Goal: Transaction & Acquisition: Obtain resource

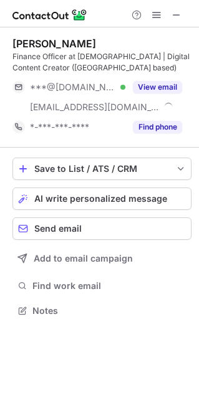
scroll to position [302, 199]
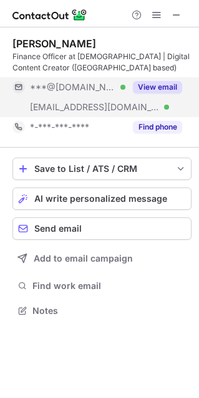
click at [159, 89] on button "View email" at bounding box center [157, 87] width 49 height 12
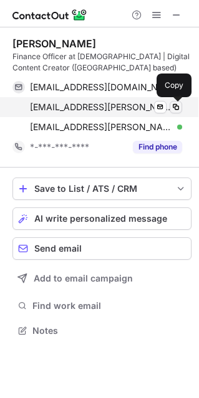
click at [174, 104] on span at bounding box center [176, 107] width 10 height 10
